Goal: Transaction & Acquisition: Share content

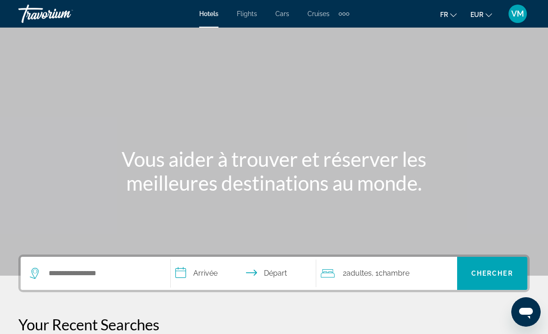
click at [521, 16] on span "VM" at bounding box center [517, 13] width 13 height 9
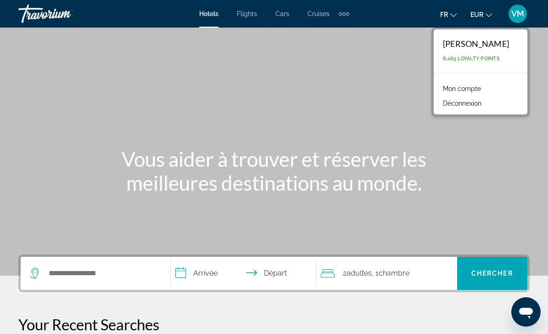
click at [471, 92] on link "Mon compte" at bounding box center [461, 89] width 47 height 12
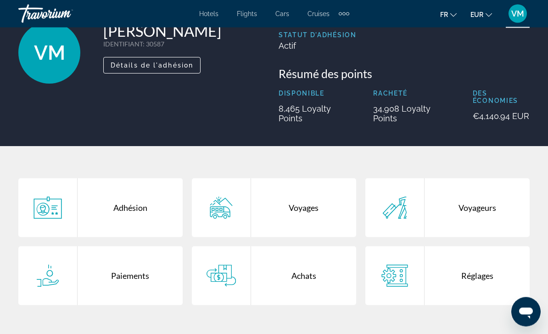
scroll to position [68, 0]
click at [306, 282] on div "Achats" at bounding box center [303, 275] width 105 height 59
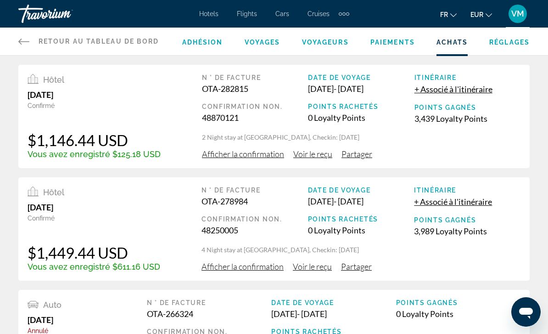
click at [257, 165] on div "Hôtel [DATE] Confirmé $1,146.44 USD Vous avez enregistré $125.18 USD N ° de fac…" at bounding box center [273, 116] width 511 height 103
click at [258, 157] on span "Afficher la confirmation" at bounding box center [243, 154] width 82 height 10
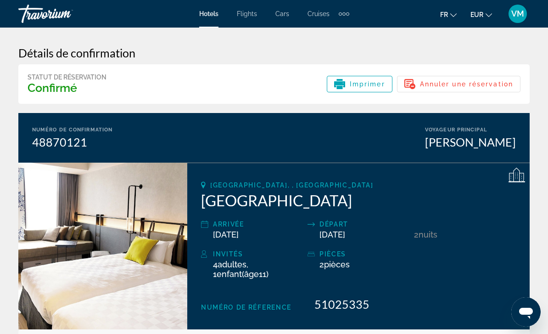
click at [512, 18] on span "VM" at bounding box center [517, 13] width 13 height 9
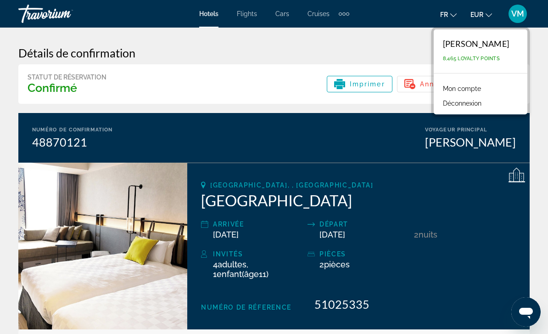
click at [475, 90] on link "Mon compte" at bounding box center [461, 89] width 47 height 12
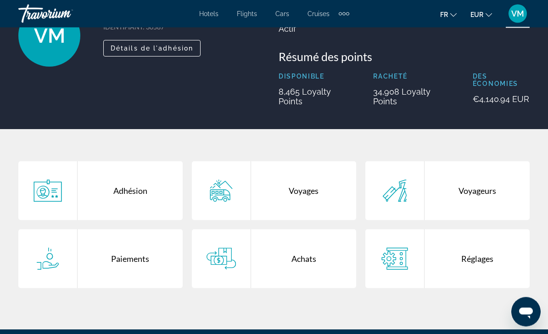
scroll to position [88, 0]
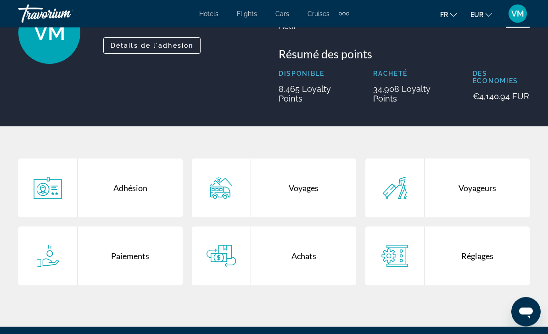
click at [308, 258] on div "Achats" at bounding box center [303, 256] width 105 height 59
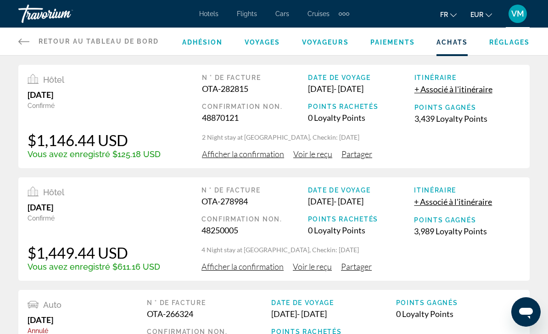
click at [361, 157] on span "Partager" at bounding box center [356, 154] width 31 height 10
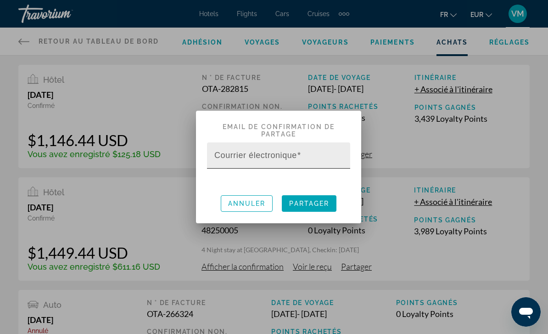
click at [328, 158] on input "Courrier électronique" at bounding box center [281, 159] width 134 height 11
type input "**********"
click at [322, 201] on span "Partager" at bounding box center [309, 203] width 40 height 7
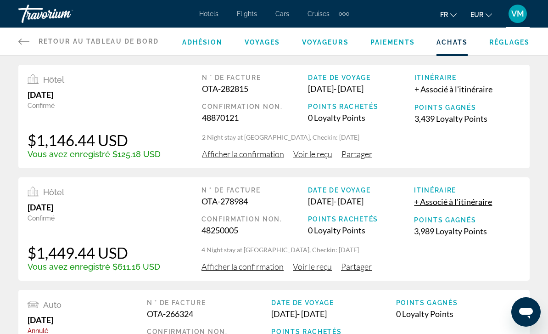
click at [520, 17] on span "VM" at bounding box center [517, 13] width 13 height 9
